Goal: Task Accomplishment & Management: Use online tool/utility

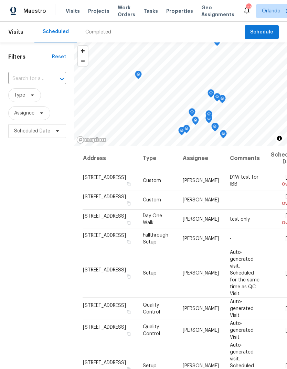
scroll to position [28, 0]
click at [46, 106] on span "Assignee" at bounding box center [29, 113] width 42 height 14
click at [46, 73] on input "text" at bounding box center [27, 78] width 39 height 11
type input "2315"
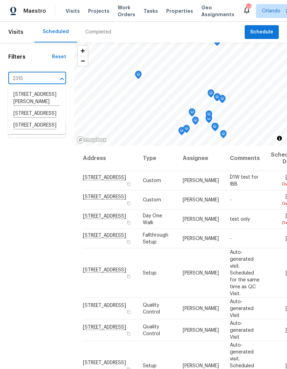
click at [44, 120] on li "2315 Hidden Lake St, Kissimmee, FL 34741" at bounding box center [37, 126] width 58 height 12
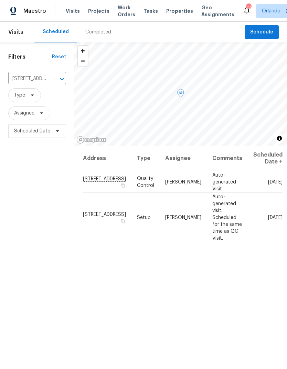
click at [0, 0] on icon at bounding box center [0, 0] width 0 height 0
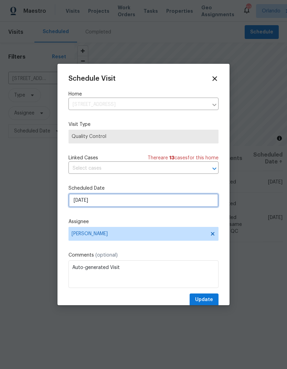
click at [160, 197] on input "[DATE]" at bounding box center [144, 200] width 150 height 14
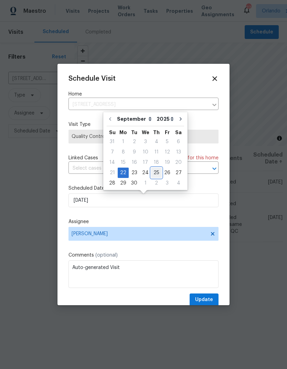
click at [155, 172] on div "25" at bounding box center [156, 173] width 11 height 10
type input "9/25/2025"
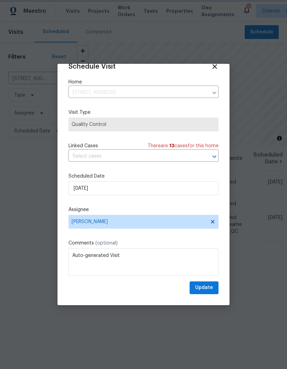
scroll to position [13, 0]
click at [207, 285] on span "Update" at bounding box center [204, 287] width 18 height 9
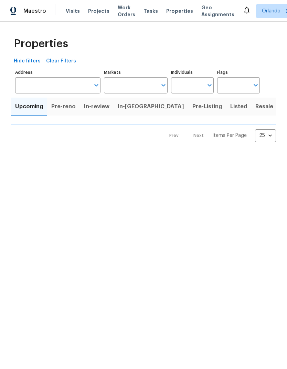
type input "100"
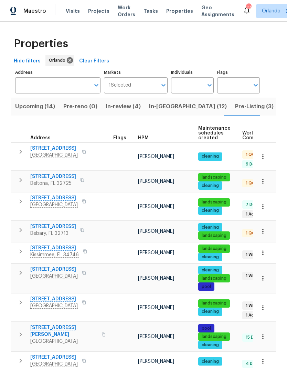
click at [147, 136] on span "HPM" at bounding box center [143, 137] width 11 height 5
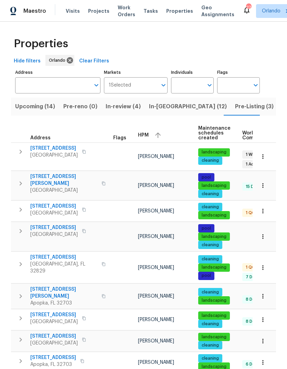
click at [157, 132] on icon "button" at bounding box center [158, 135] width 8 height 8
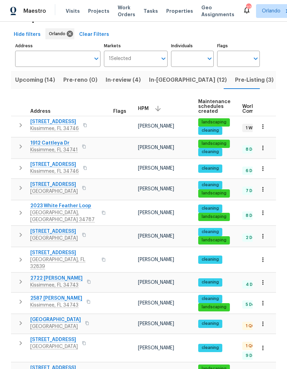
scroll to position [27, 0]
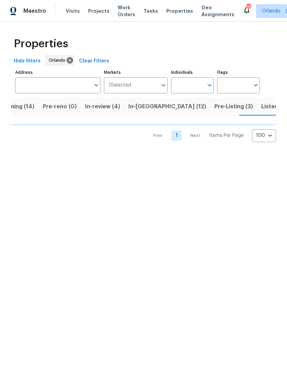
scroll to position [0, 22]
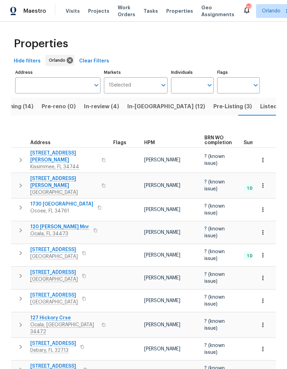
click at [151, 144] on span "HPM" at bounding box center [149, 142] width 11 height 5
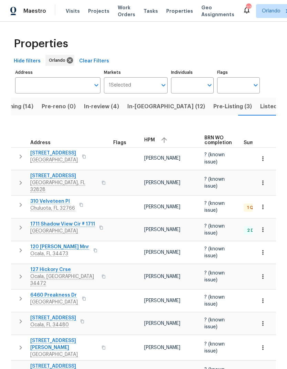
click at [159, 143] on div "HPM" at bounding box center [171, 140] width 55 height 10
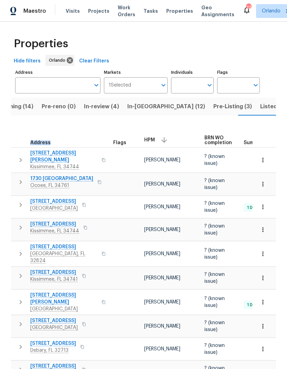
click at [63, 177] on span "1730 Lochshyre Loop" at bounding box center [61, 178] width 63 height 7
click at [143, 109] on span "In-reno (12)" at bounding box center [166, 107] width 78 height 10
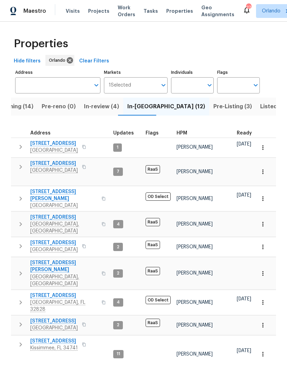
click at [184, 133] on span "HPM" at bounding box center [182, 133] width 11 height 5
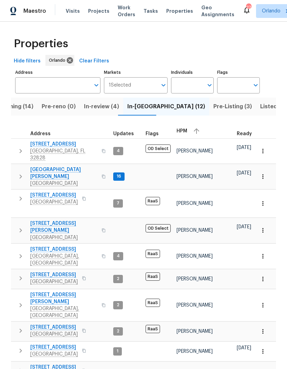
click at [197, 134] on icon "button" at bounding box center [197, 131] width 8 height 8
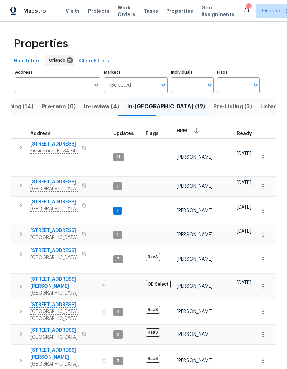
click at [264, 154] on icon "button" at bounding box center [263, 157] width 7 height 7
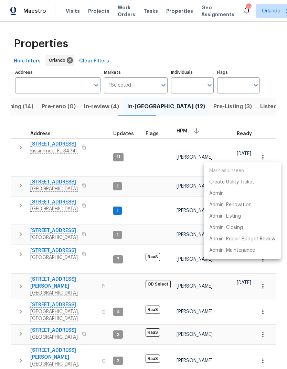
click at [278, 130] on div at bounding box center [143, 184] width 287 height 369
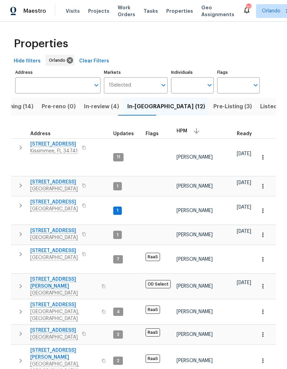
click at [266, 158] on button "button" at bounding box center [263, 157] width 15 height 15
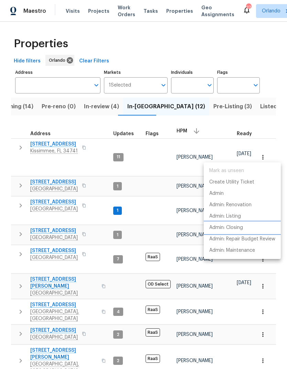
click at [243, 226] on p "Admin: Closing" at bounding box center [226, 227] width 34 height 7
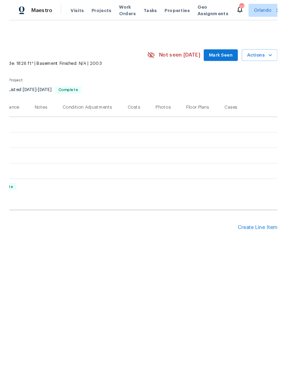
scroll to position [0, 102]
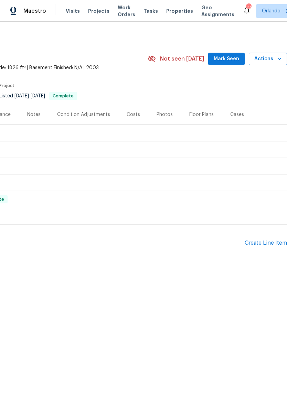
click at [278, 60] on icon "button" at bounding box center [279, 58] width 7 height 7
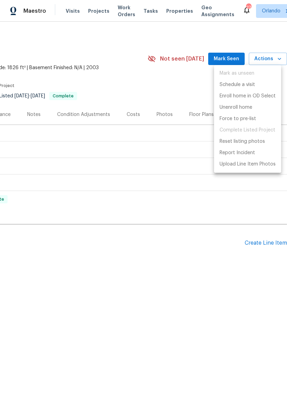
click at [244, 89] on li "Schedule a visit" at bounding box center [247, 84] width 67 height 11
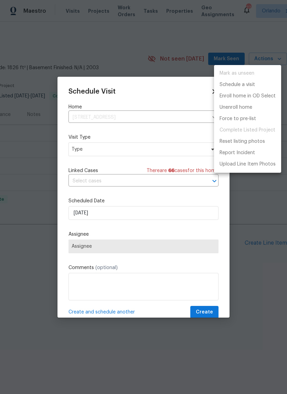
click at [172, 153] on div at bounding box center [143, 197] width 287 height 394
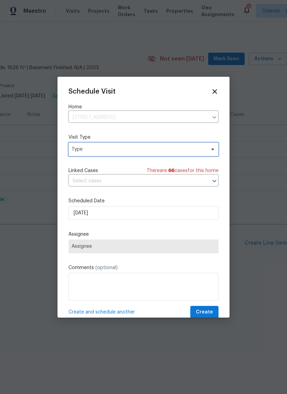
click at [189, 148] on span "Type" at bounding box center [139, 149] width 134 height 7
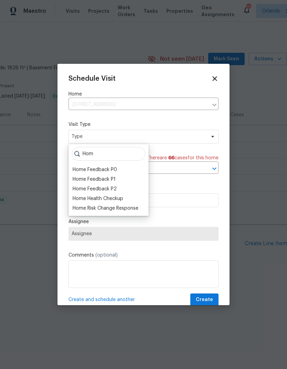
type input "Hom"
click at [110, 200] on div "Home Health Checkup" at bounding box center [98, 198] width 51 height 7
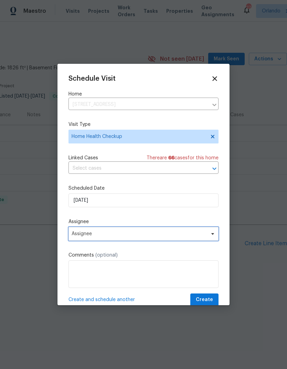
click at [195, 235] on span "Assignee" at bounding box center [139, 234] width 135 height 6
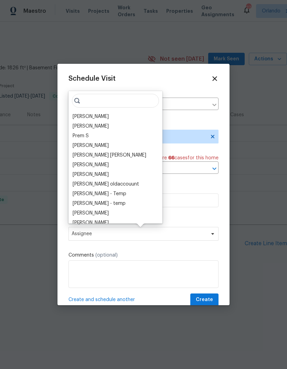
click at [94, 107] on input "search" at bounding box center [115, 101] width 87 height 14
click at [102, 117] on div "[PERSON_NAME]" at bounding box center [91, 116] width 36 height 7
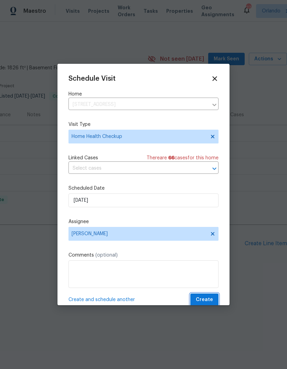
click at [211, 301] on span "Create" at bounding box center [204, 299] width 17 height 9
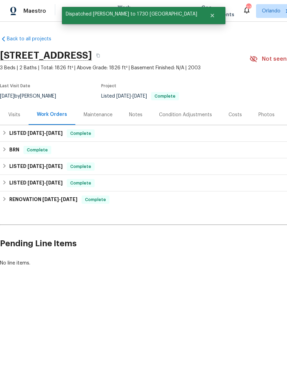
scroll to position [0, 0]
